Goal: Feedback & Contribution: Submit feedback/report problem

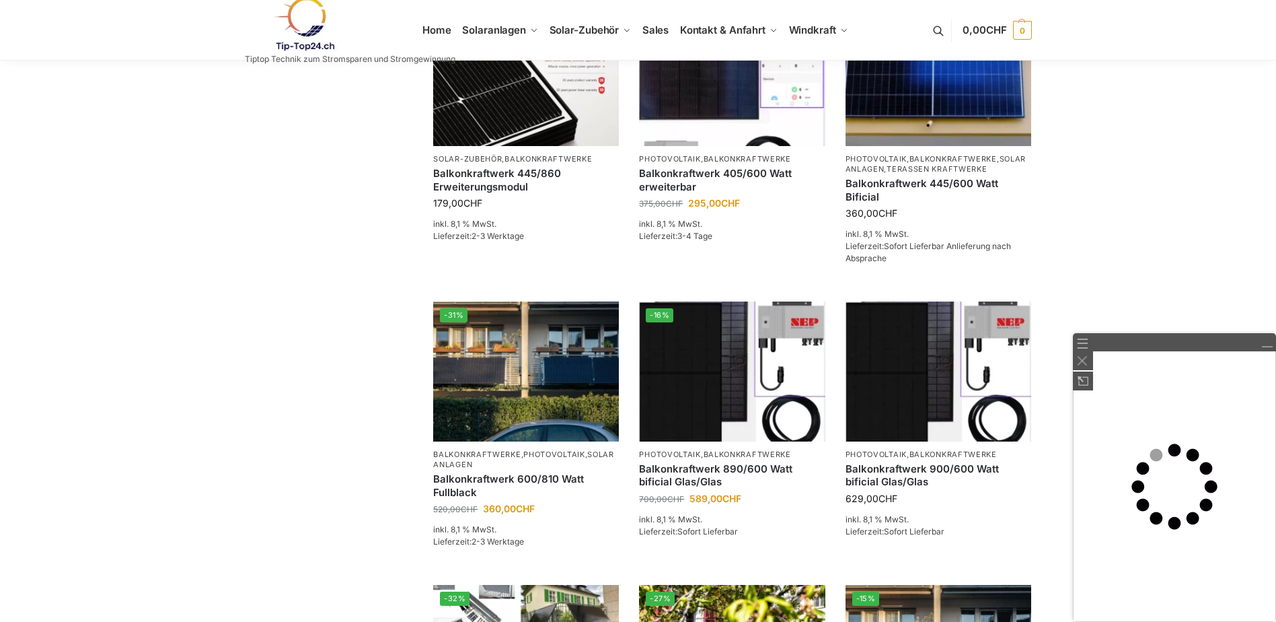
click at [1087, 350] on link "☰" at bounding box center [1082, 343] width 13 height 14
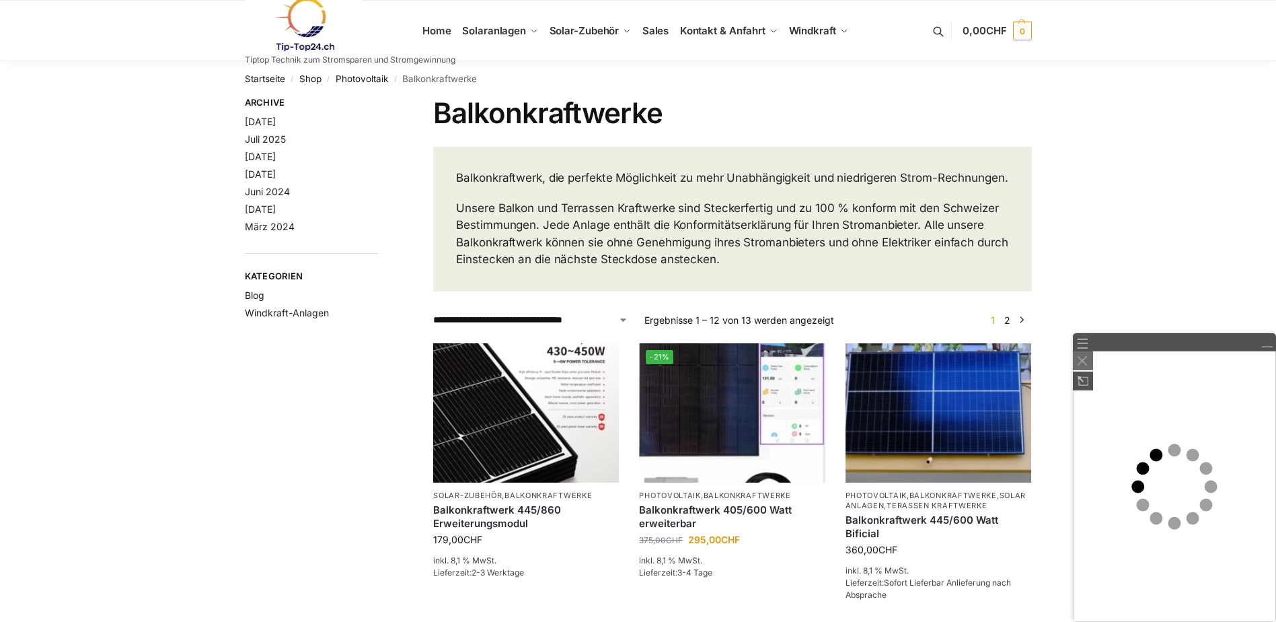
click at [1082, 360] on img at bounding box center [1082, 360] width 9 height 9
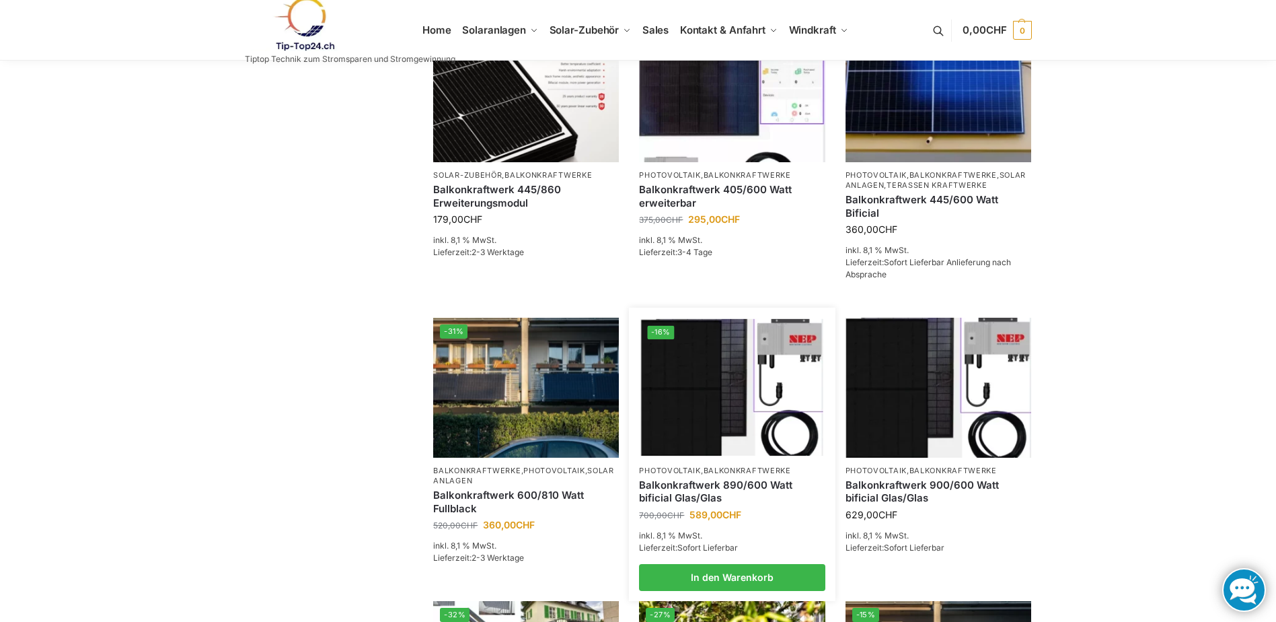
scroll to position [336, 0]
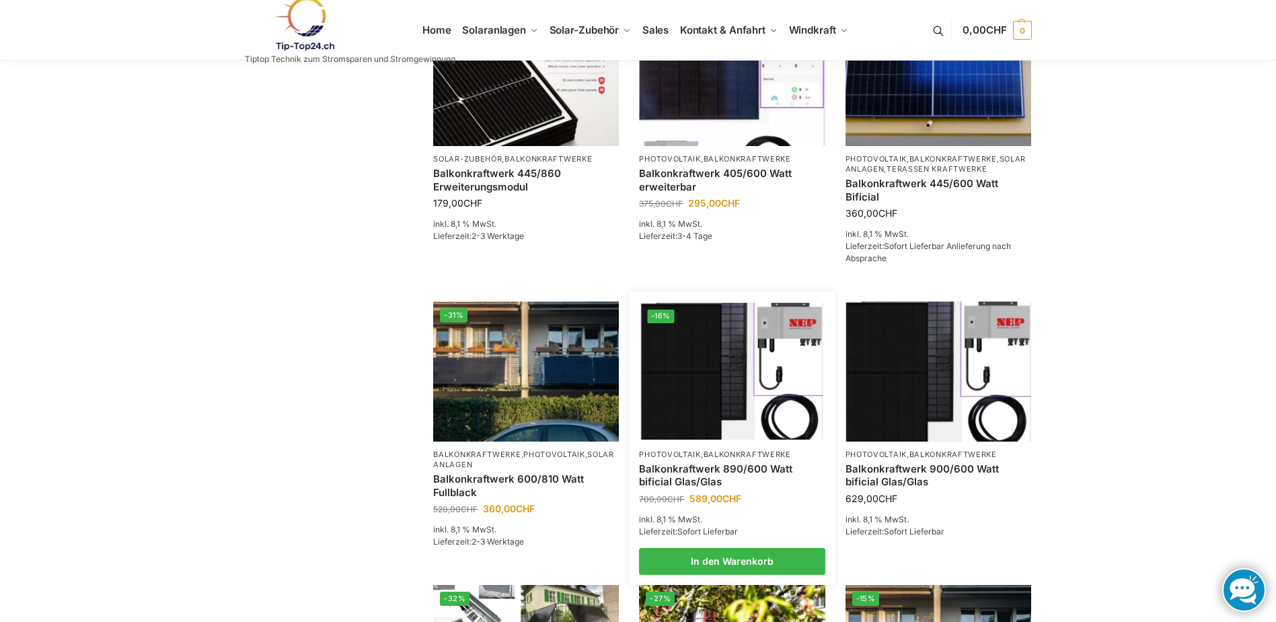
click at [714, 484] on link "Balkonkraftwerk 890/600 Watt bificial Glas/Glas" at bounding box center [732, 475] width 186 height 26
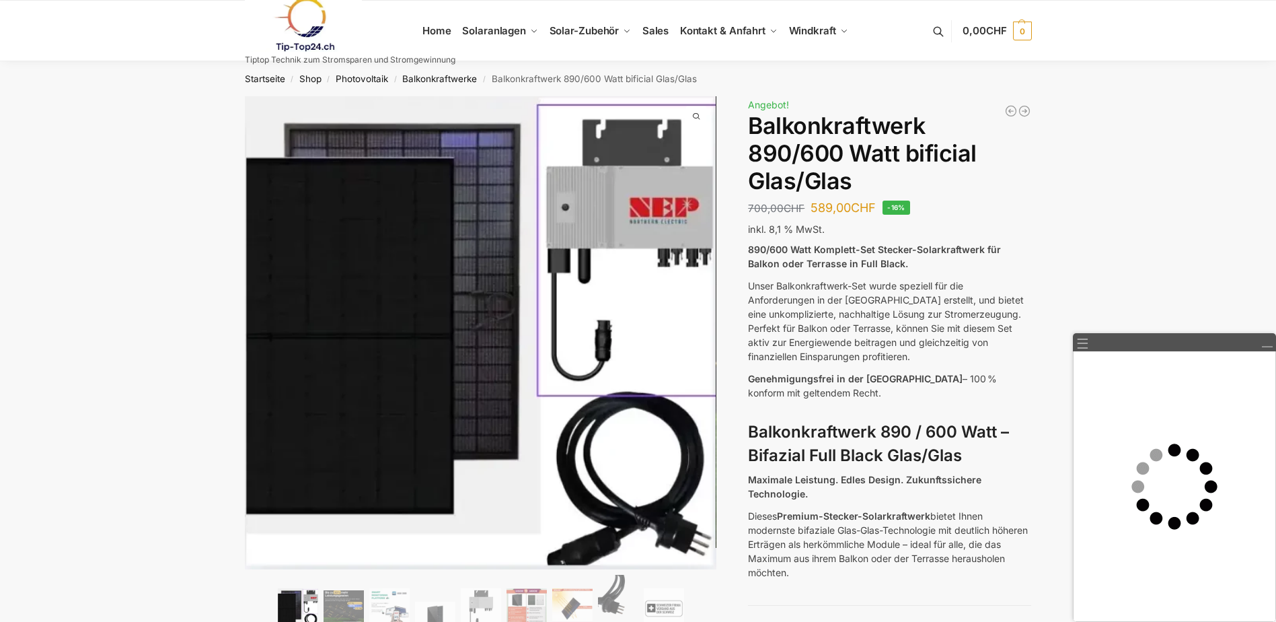
click at [1265, 350] on div "☰" at bounding box center [1174, 342] width 203 height 18
click at [1082, 356] on img at bounding box center [1082, 360] width 9 height 9
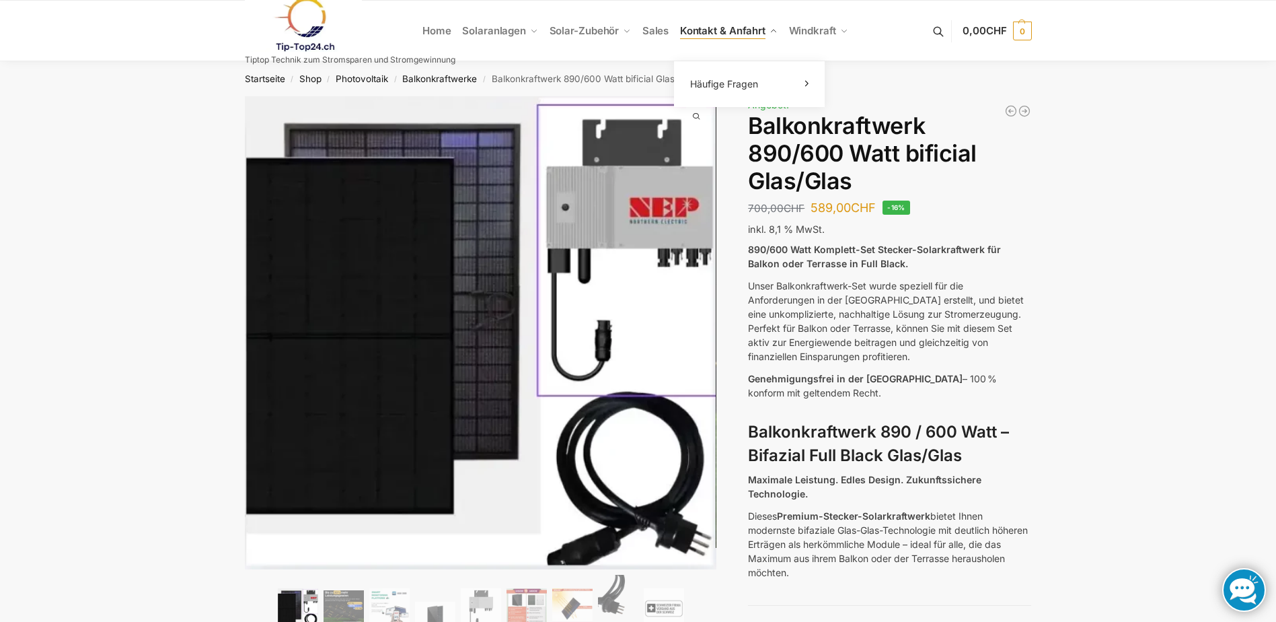
click at [730, 26] on span "Kontakt & Anfahrt" at bounding box center [722, 30] width 85 height 13
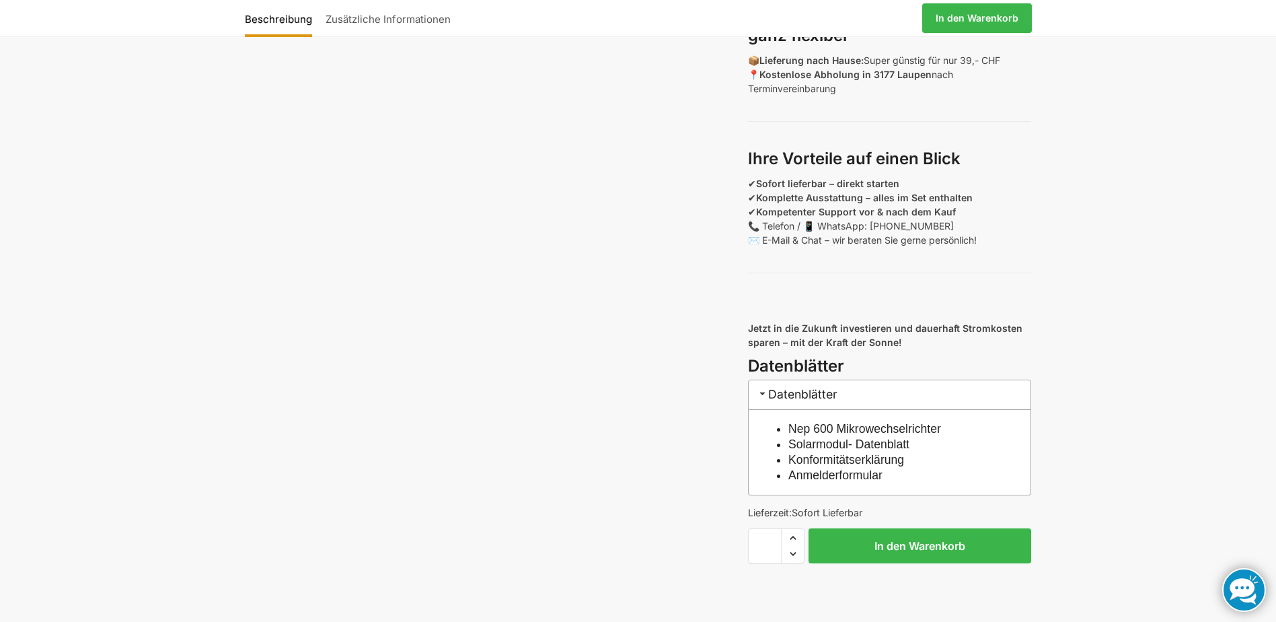
scroll to position [887, 0]
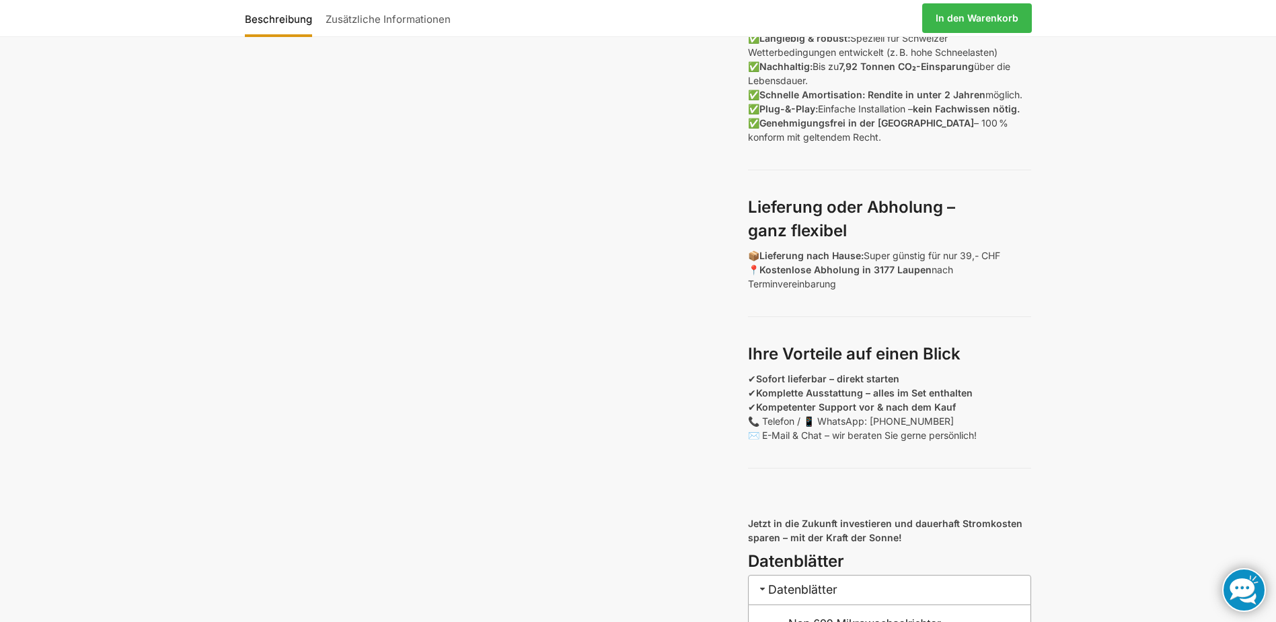
click at [390, 19] on link "Zusätzliche Informationen" at bounding box center [388, 18] width 139 height 32
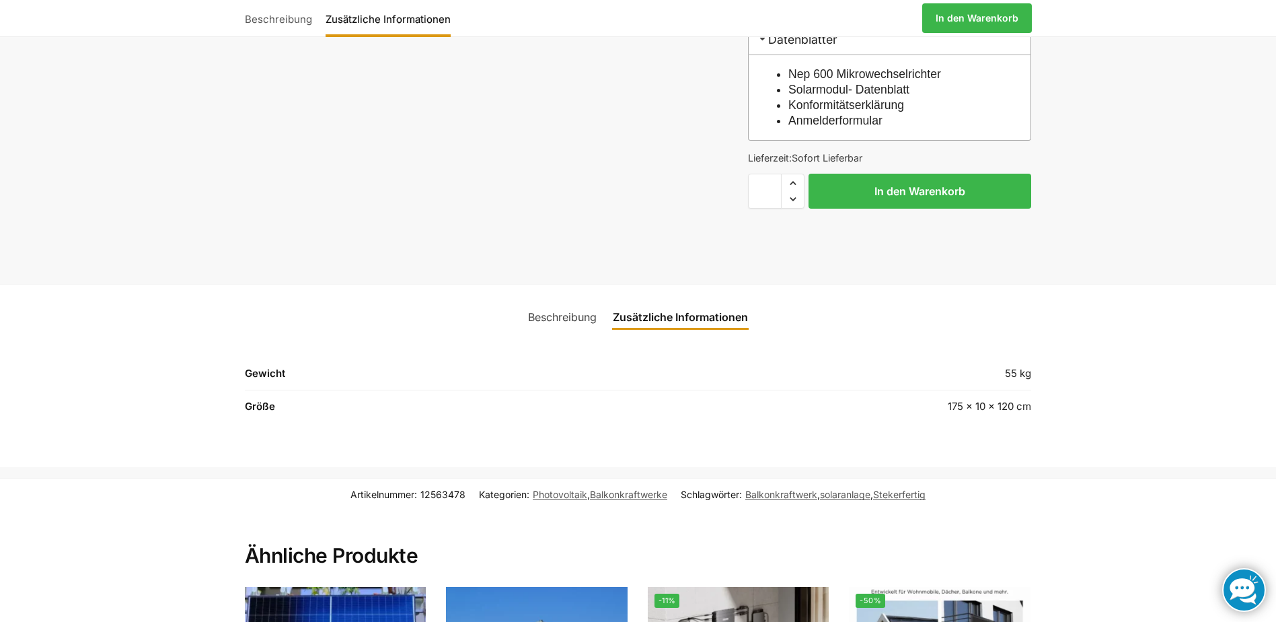
scroll to position [1444, 0]
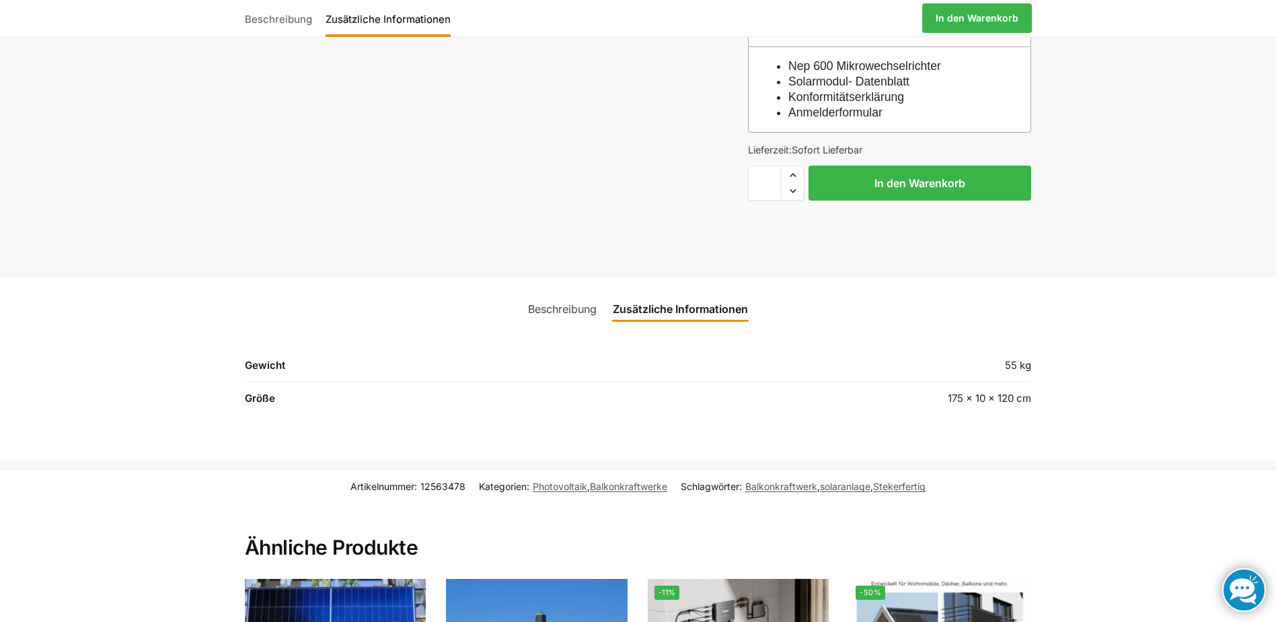
click at [571, 323] on link "Beschreibung" at bounding box center [562, 309] width 85 height 32
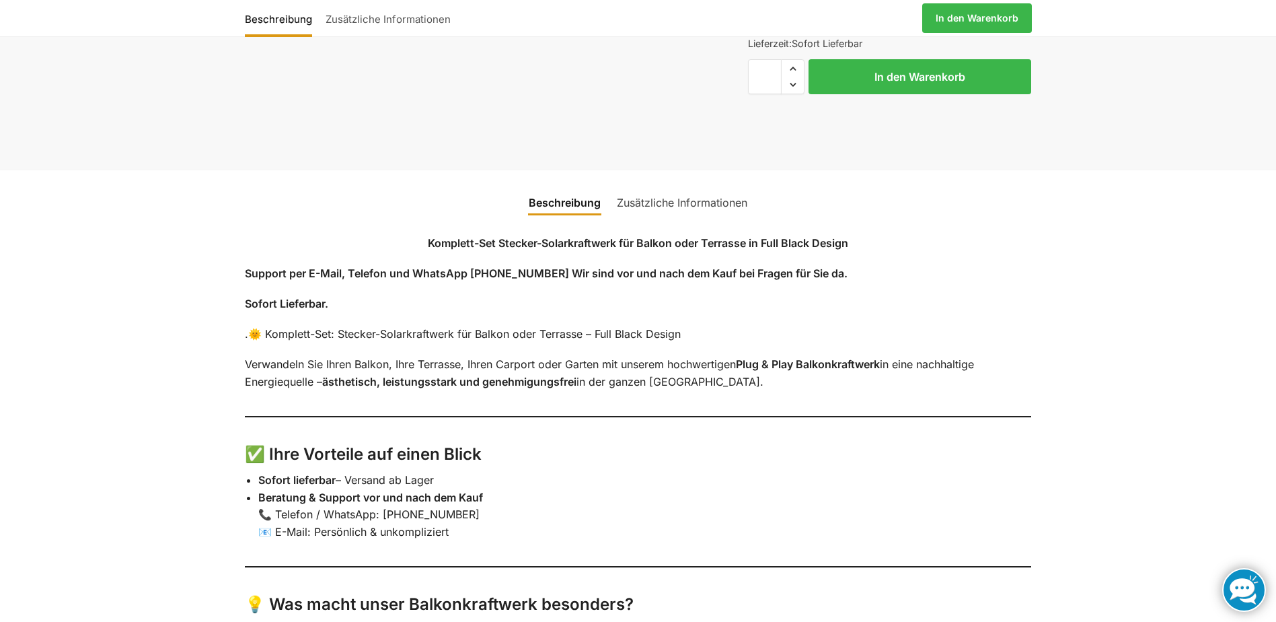
scroll to position [1579, 0]
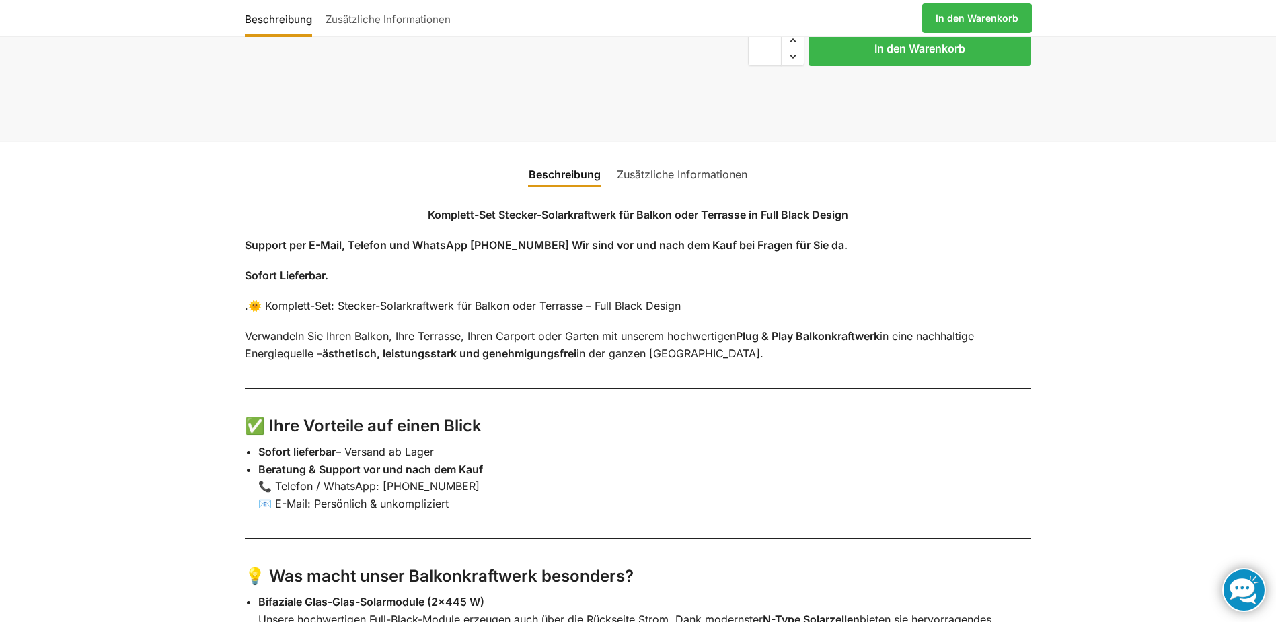
click at [676, 188] on link "Zusätzliche Informationen" at bounding box center [682, 174] width 147 height 32
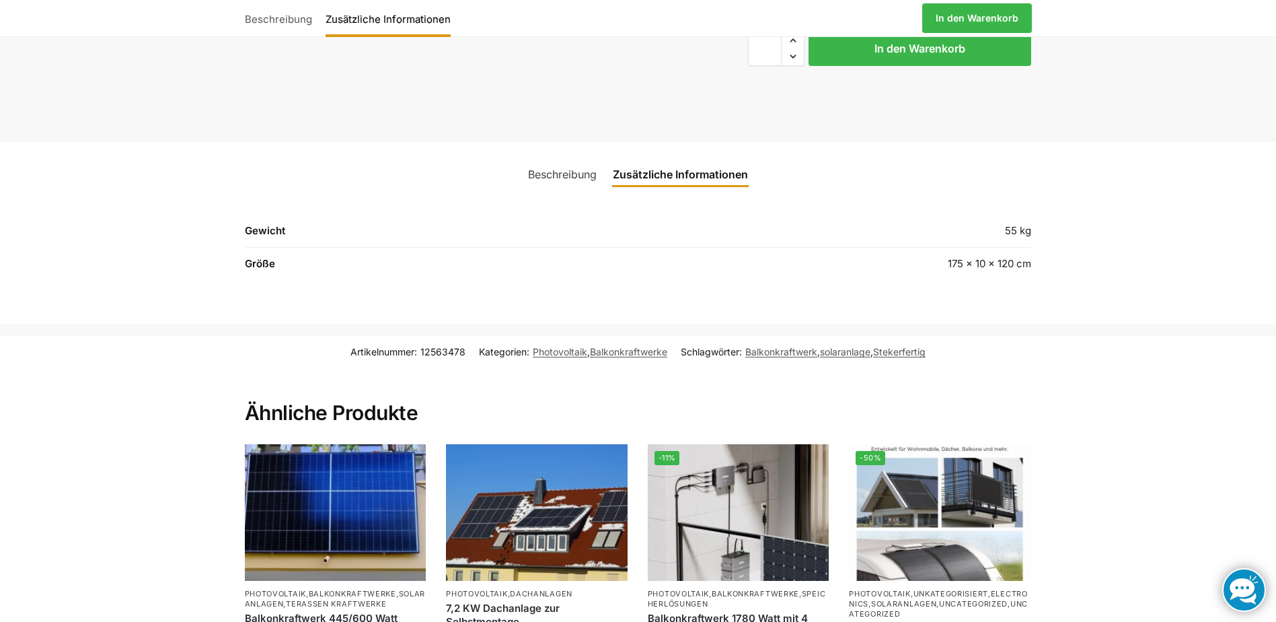
click at [557, 189] on link "Beschreibung" at bounding box center [562, 174] width 85 height 32
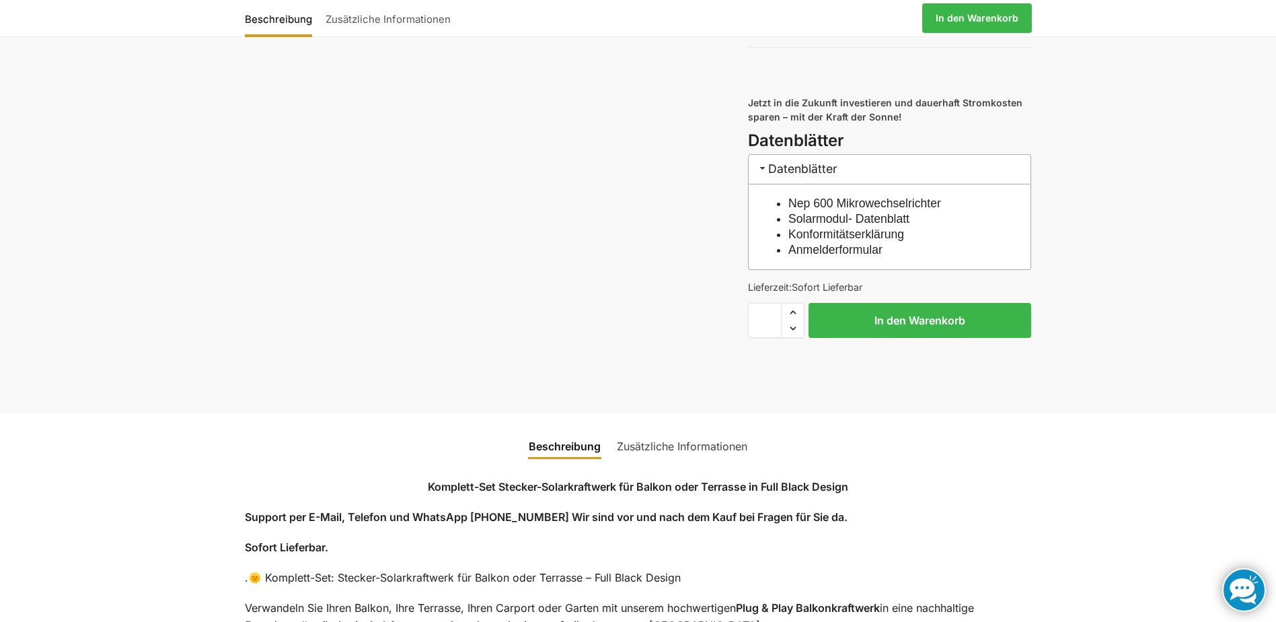
scroll to position [0, 0]
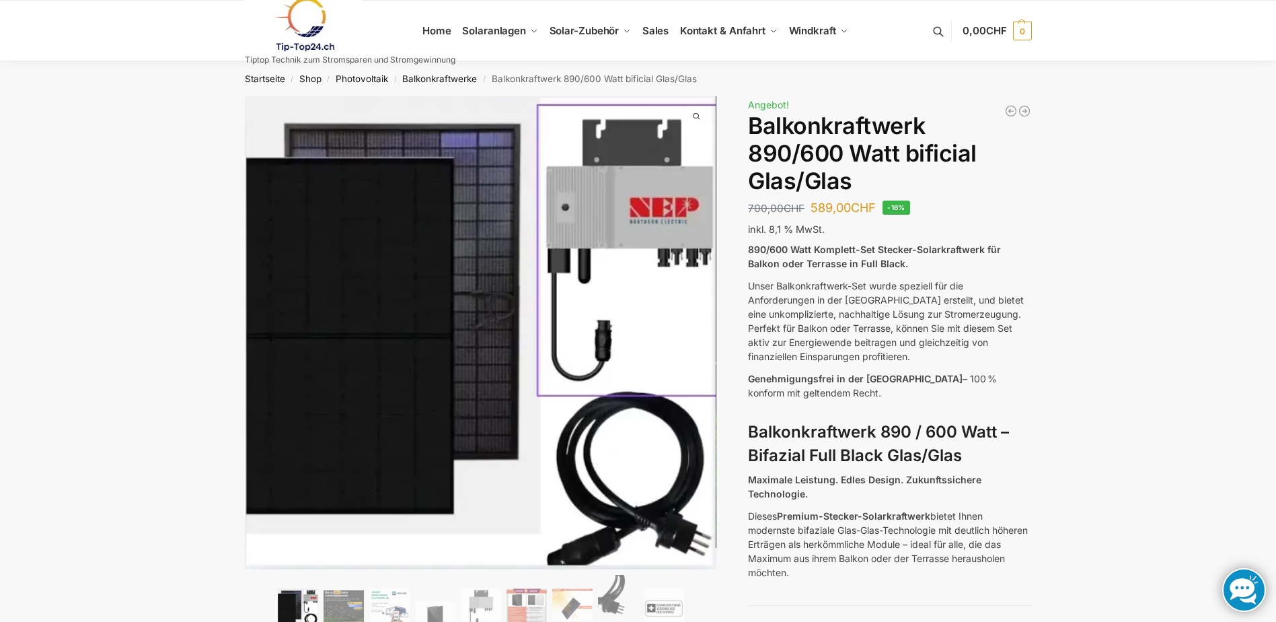
click at [1242, 585] on link at bounding box center [1244, 590] width 44 height 44
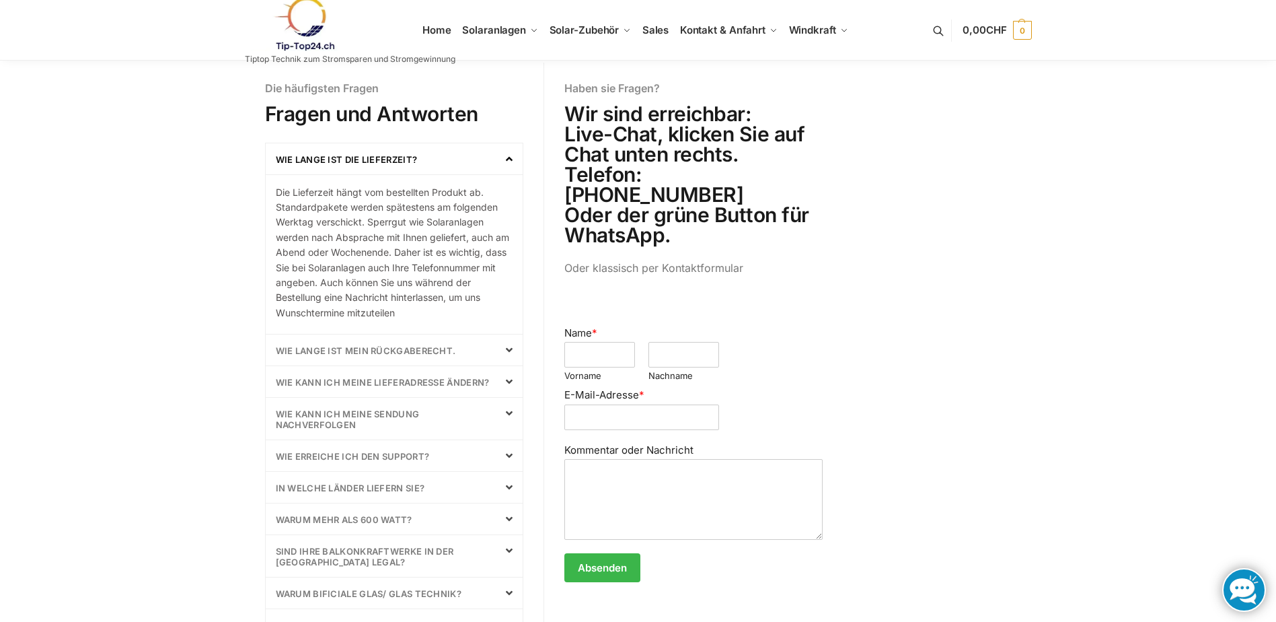
scroll to position [471, 0]
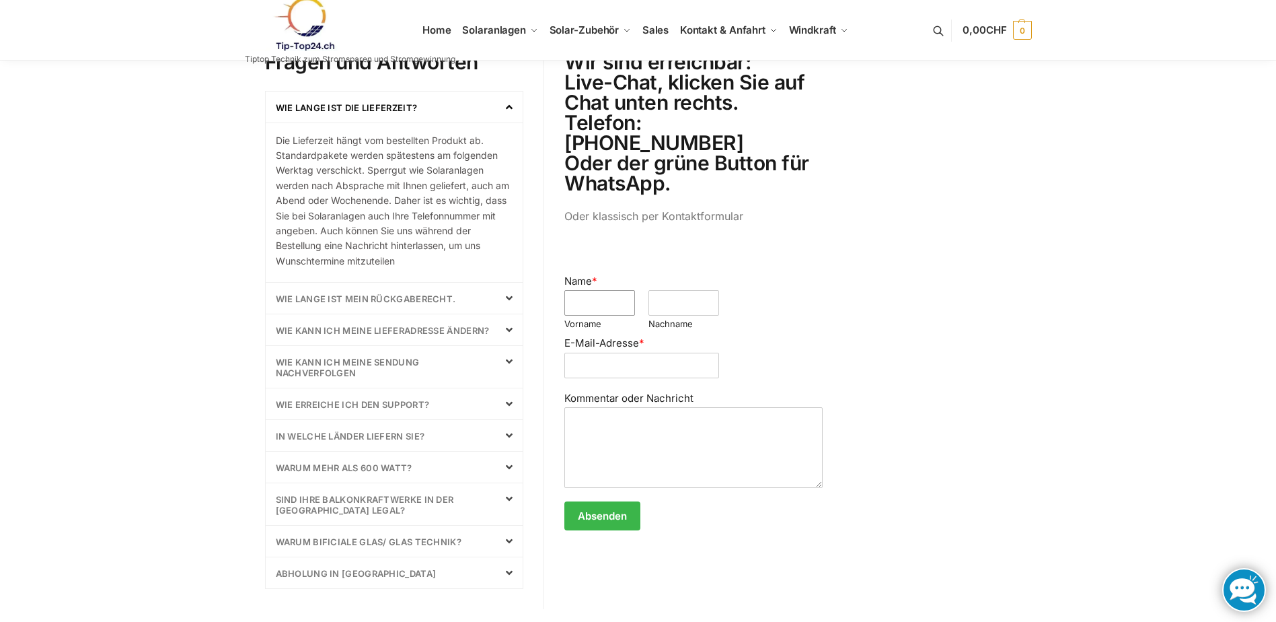
click at [593, 290] on input "Name *" at bounding box center [599, 303] width 71 height 26
type input "******"
click at [674, 290] on input "Nachname" at bounding box center [683, 303] width 71 height 26
type input "*******"
click at [625, 352] on input "E-Mail-Adresse *" at bounding box center [641, 365] width 155 height 26
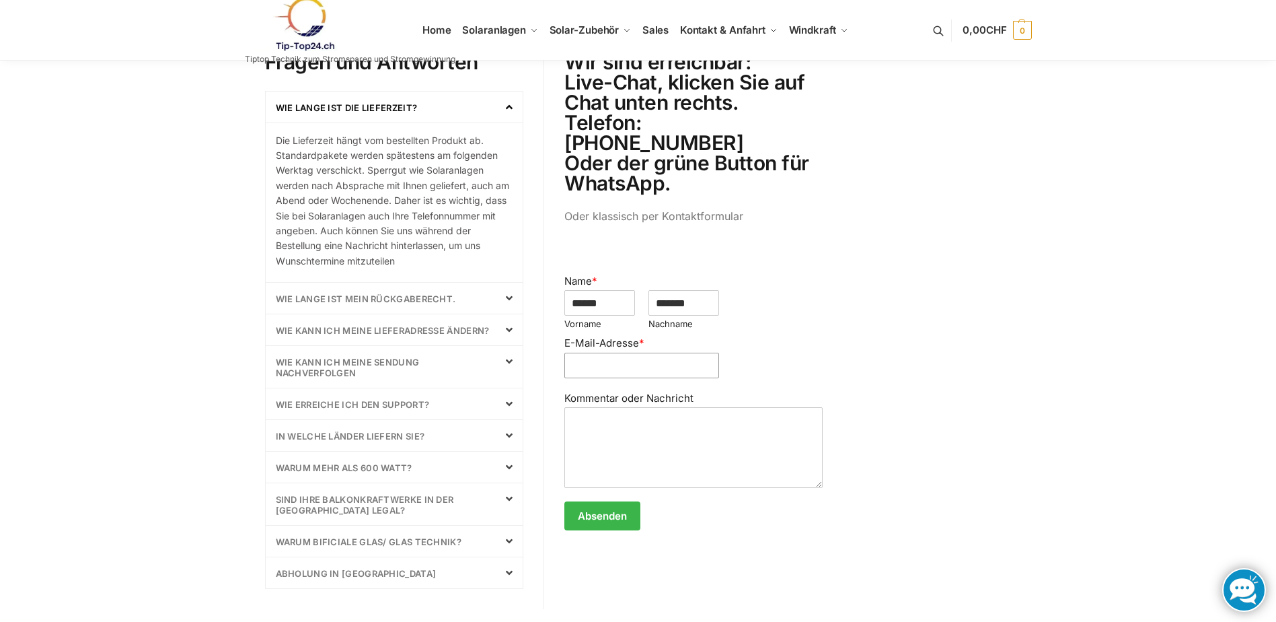
type input "**********"
click at [638, 411] on textarea "Kommentar oder Nachricht" at bounding box center [693, 447] width 258 height 81
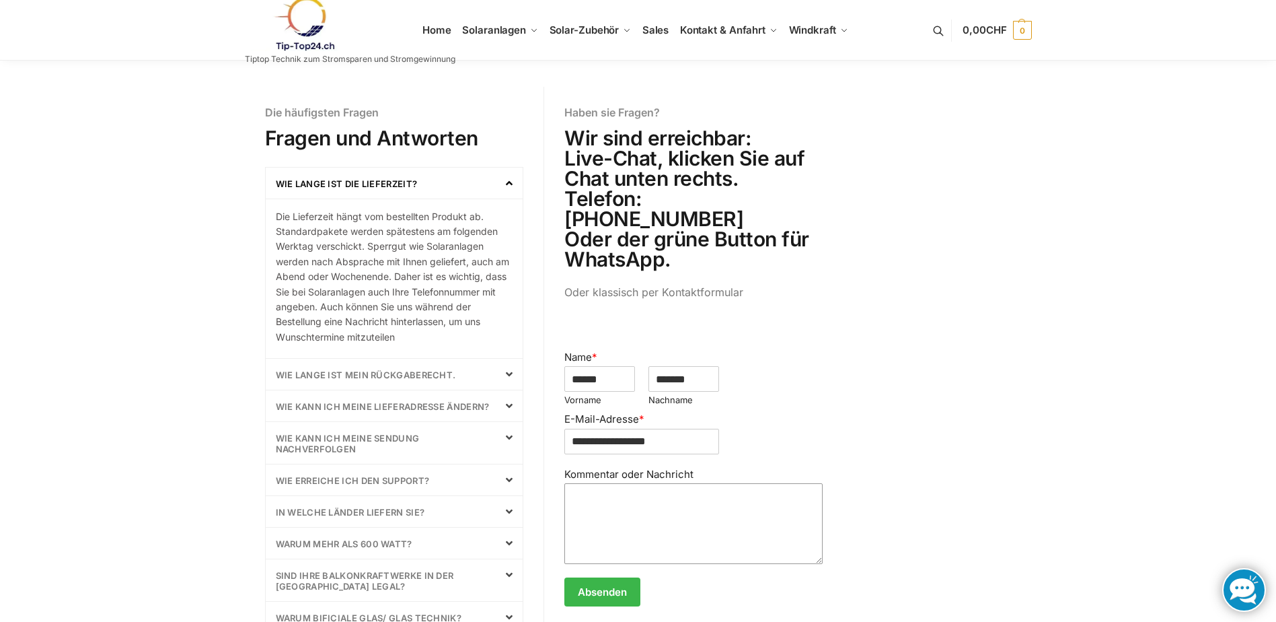
scroll to position [381, 0]
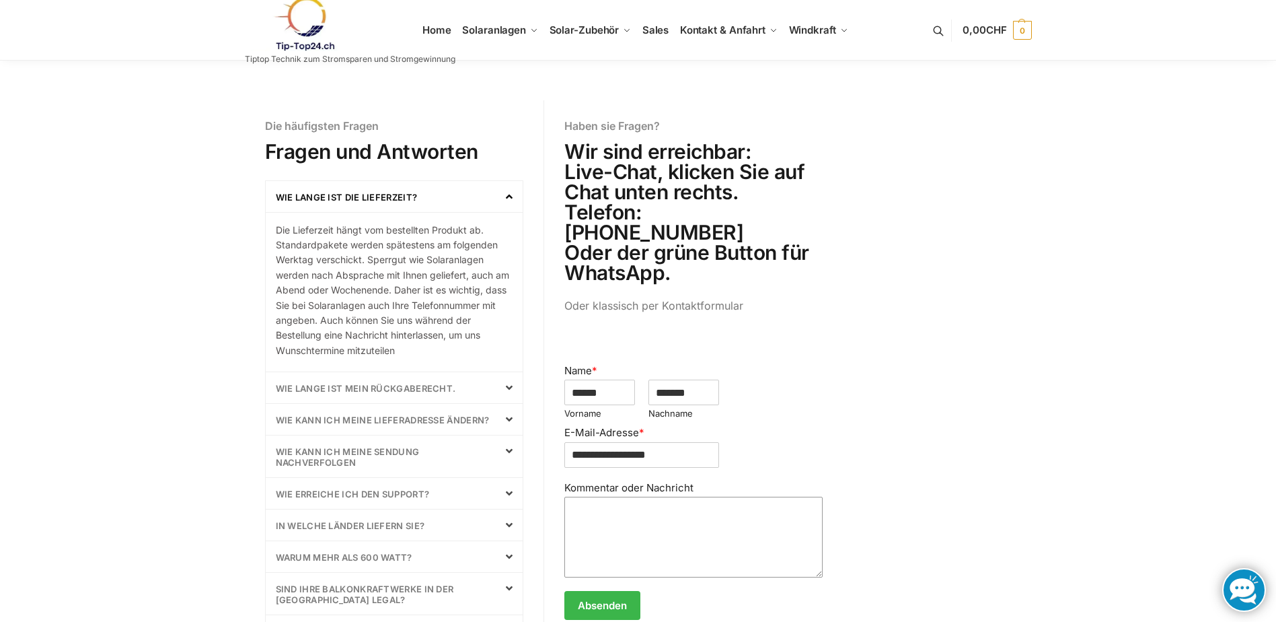
click at [608, 496] on textarea "Kommentar oder Nachricht" at bounding box center [693, 536] width 258 height 81
click at [628, 496] on textarea "*********" at bounding box center [693, 536] width 258 height 81
click at [638, 496] on textarea "*********" at bounding box center [693, 536] width 258 height 81
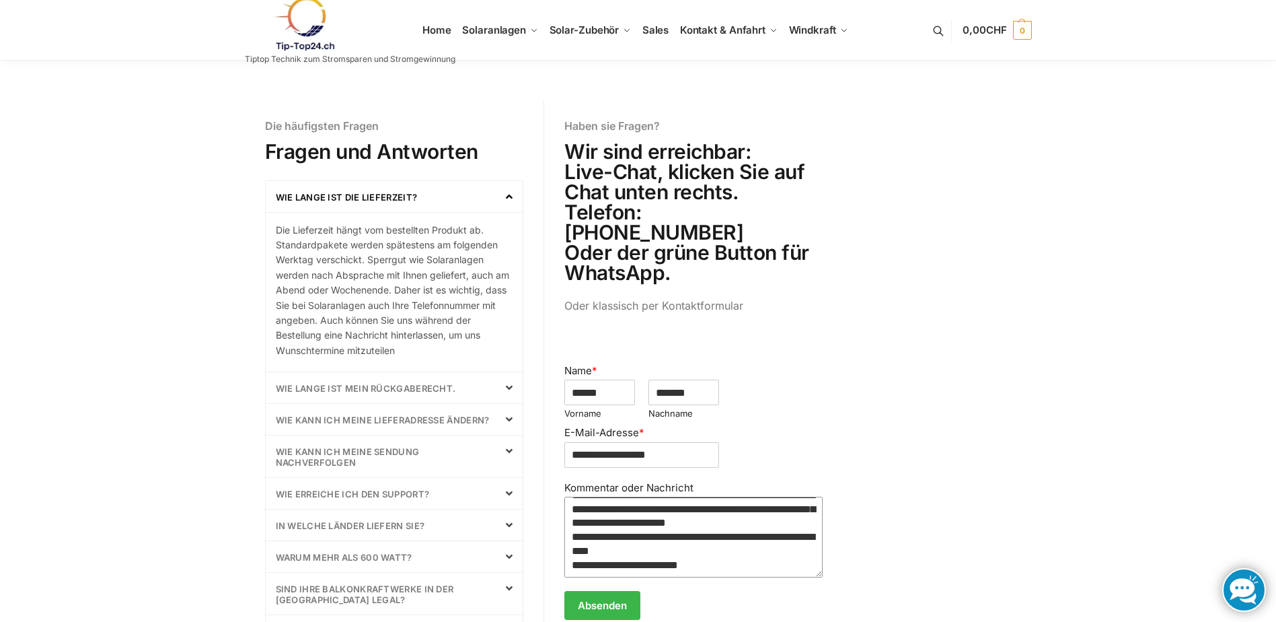
scroll to position [134, 0]
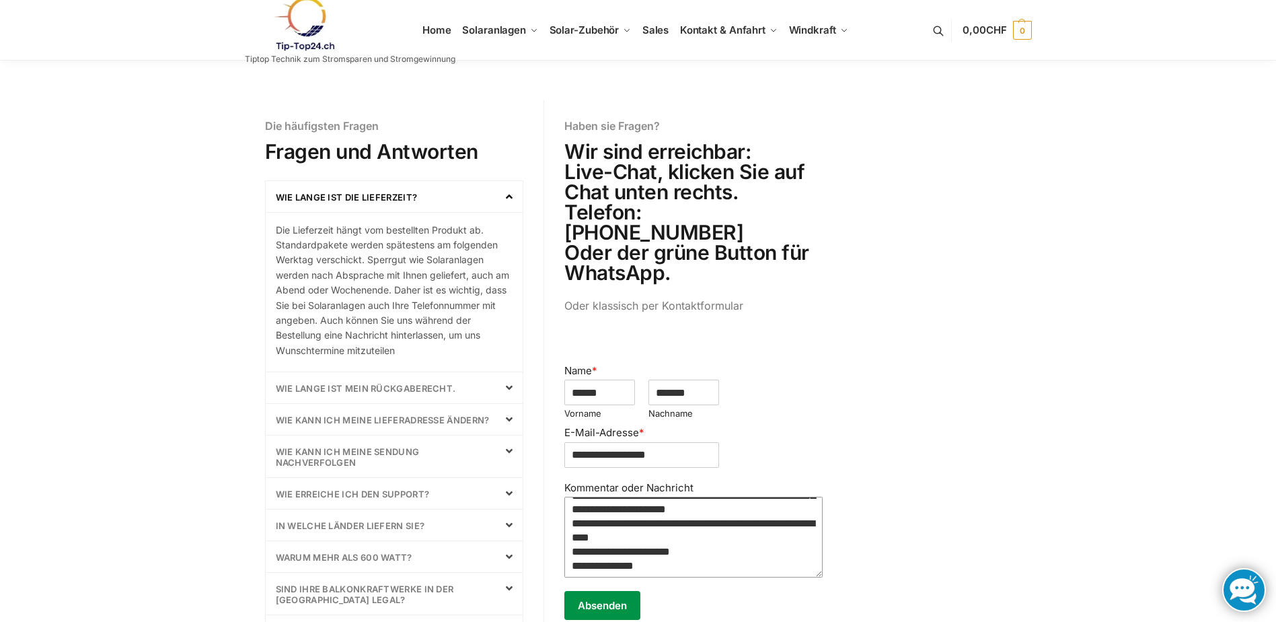
type textarea "**********"
click at [615, 591] on button "Absenden" at bounding box center [602, 605] width 76 height 29
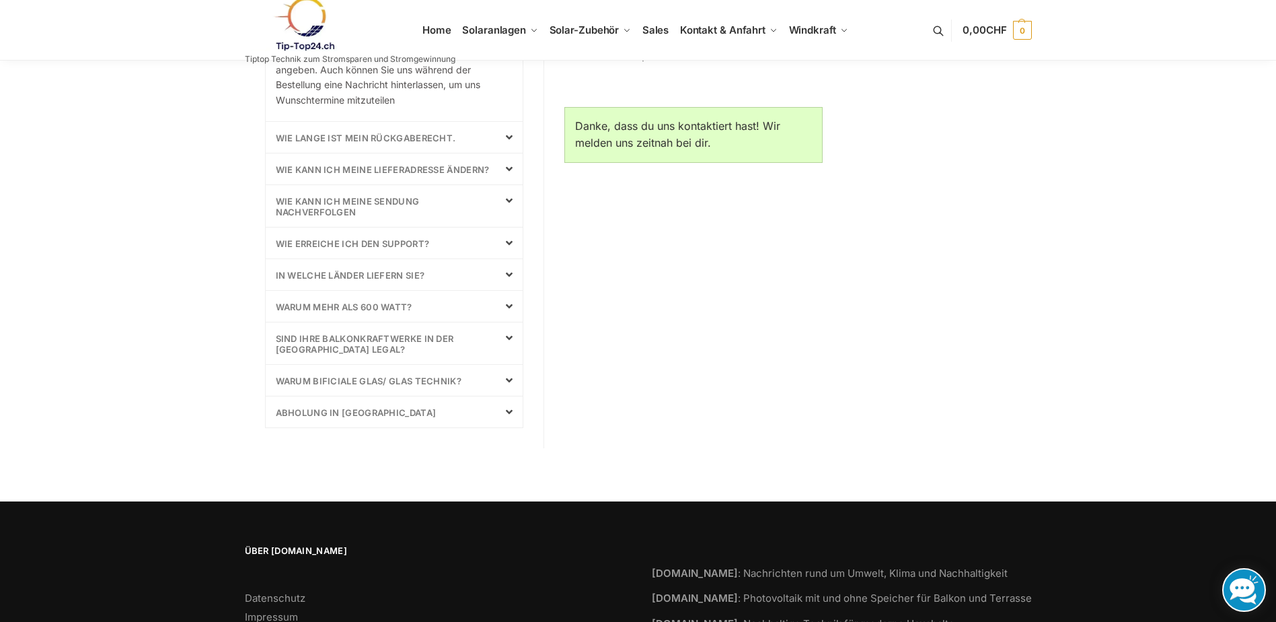
scroll to position [650, 0]
